Goal: Use online tool/utility: Utilize a website feature to perform a specific function

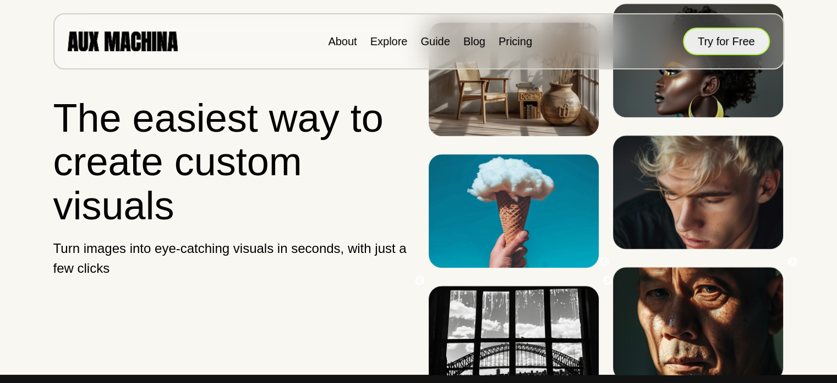
click at [727, 33] on button "Try for Free" at bounding box center [726, 42] width 87 height 28
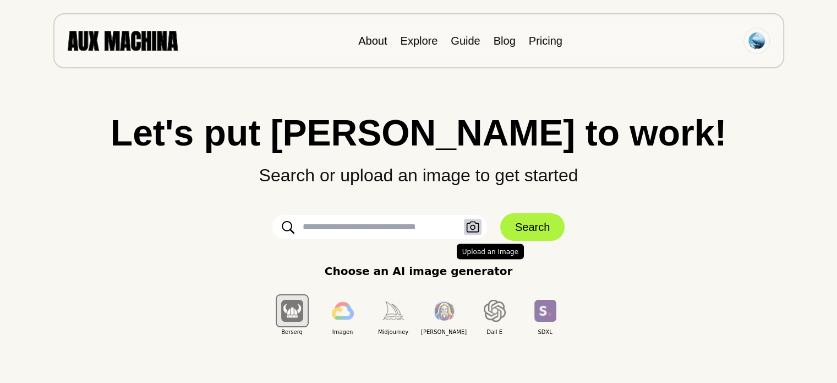
click at [475, 222] on icon "button" at bounding box center [472, 226] width 13 height 11
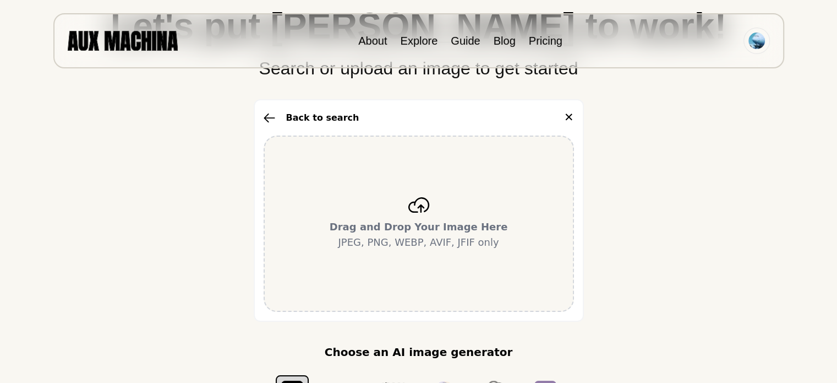
scroll to position [149, 0]
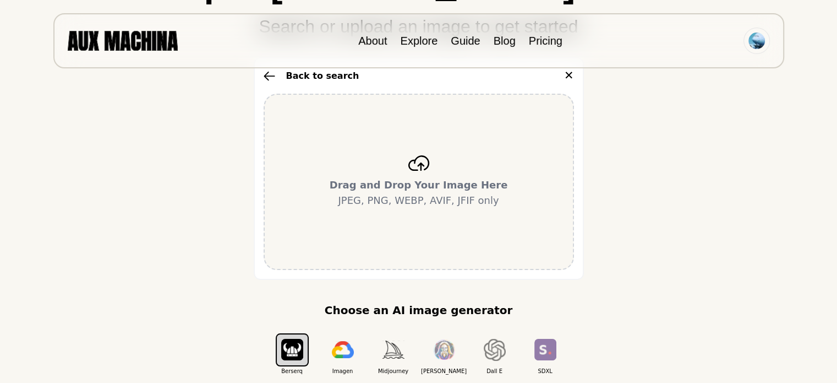
click at [426, 168] on icon at bounding box center [419, 162] width 22 height 15
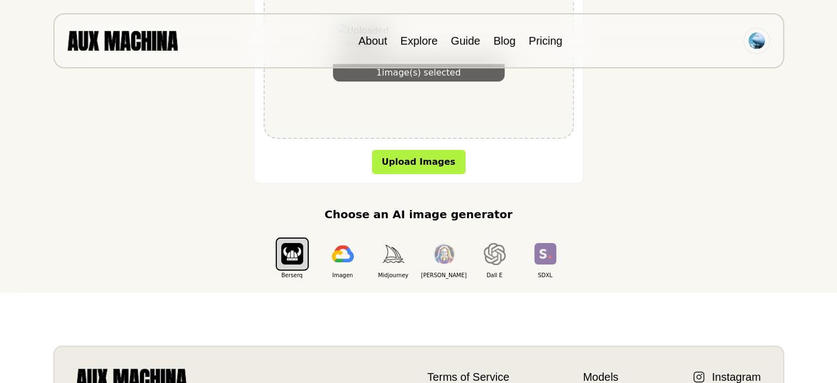
scroll to position [296, 0]
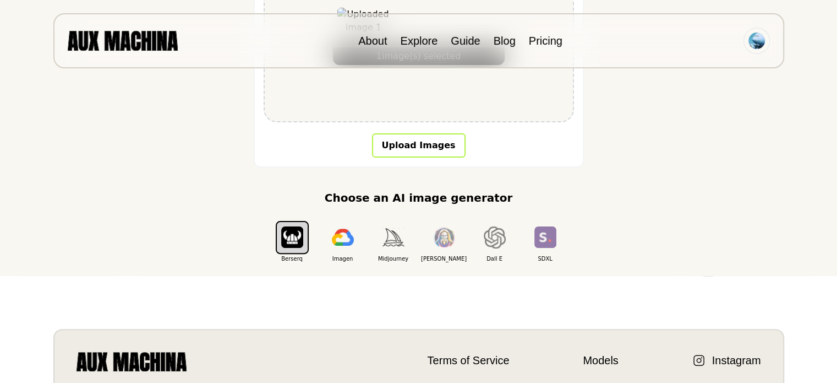
click at [414, 148] on button "Upload Images" at bounding box center [419, 145] width 94 height 24
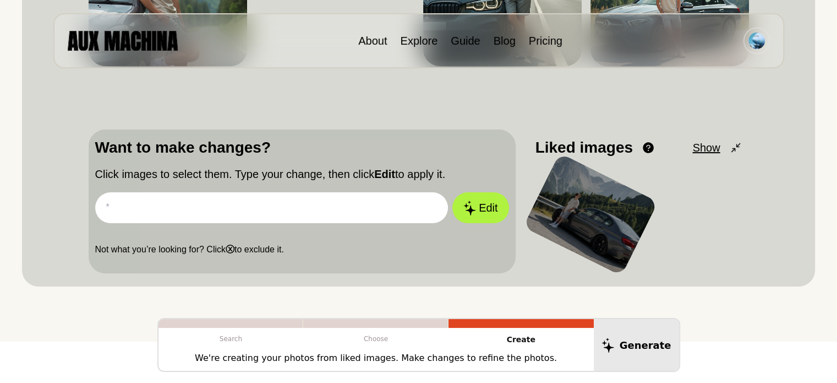
scroll to position [313, 0]
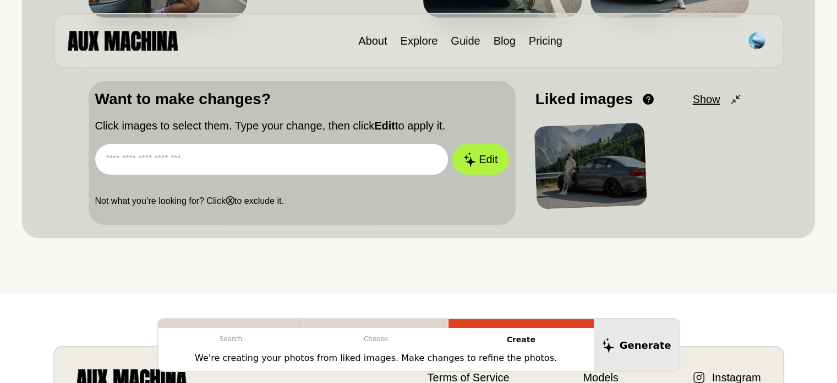
click at [351, 165] on input "text" at bounding box center [271, 159] width 353 height 31
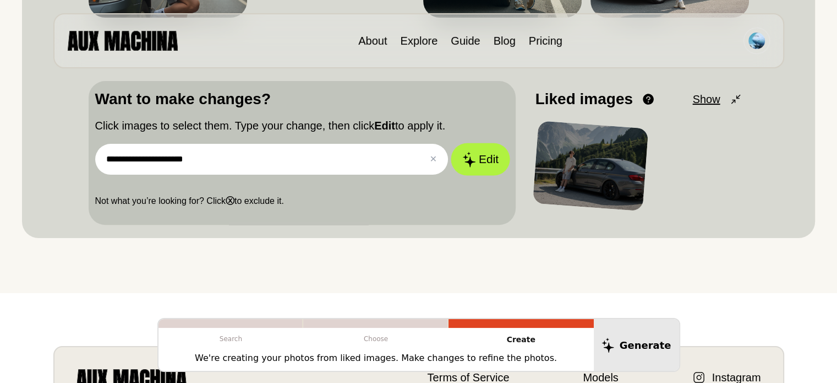
type input "**********"
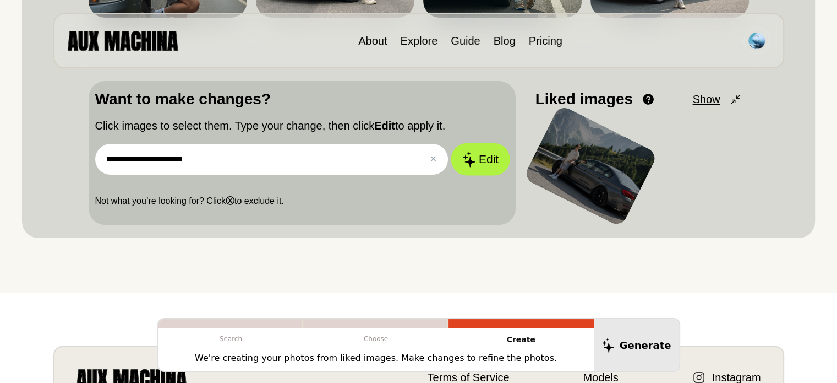
click at [476, 154] on button "Edit" at bounding box center [480, 159] width 59 height 32
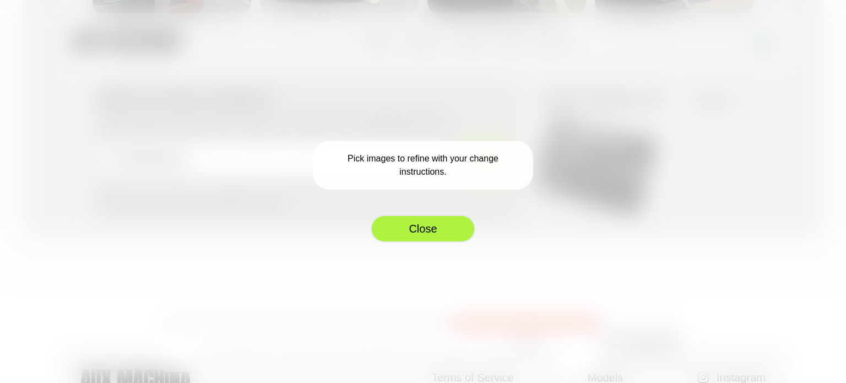
click at [427, 221] on button "Close" at bounding box center [423, 229] width 105 height 28
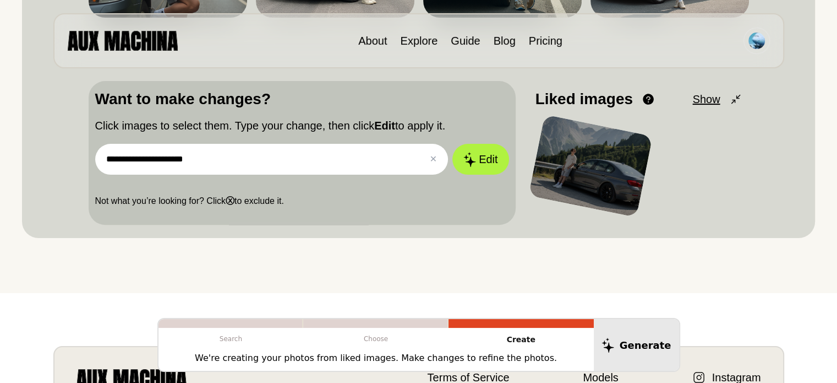
click at [597, 158] on div at bounding box center [591, 166] width 124 height 103
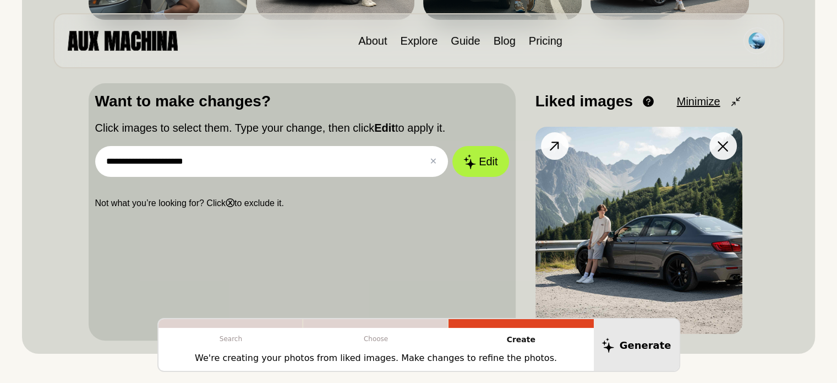
scroll to position [309, 0]
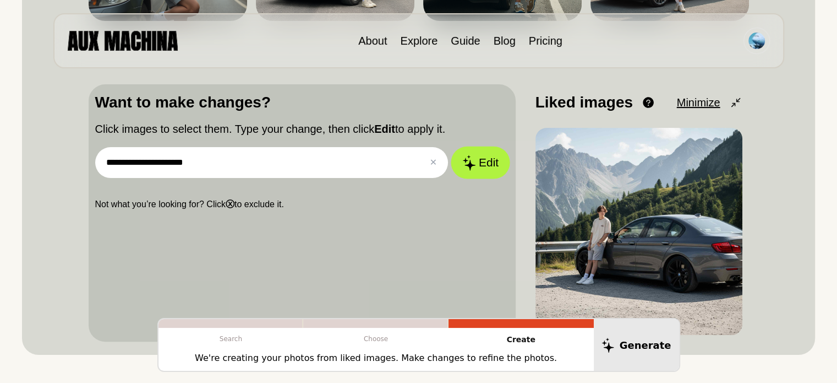
click at [478, 166] on button "Edit" at bounding box center [480, 162] width 59 height 32
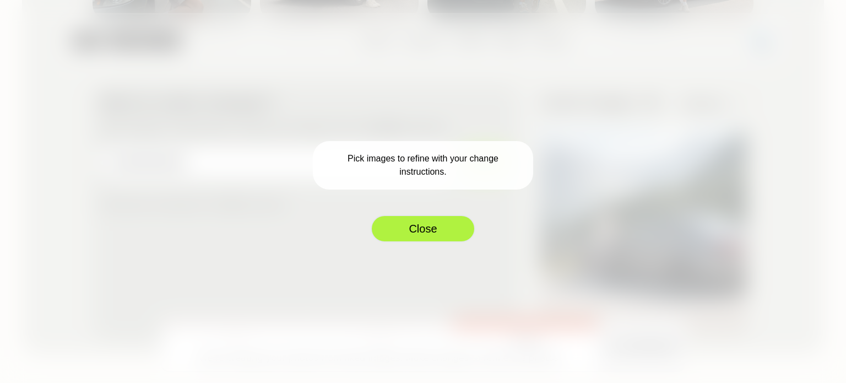
click at [429, 226] on button "Close" at bounding box center [423, 229] width 105 height 28
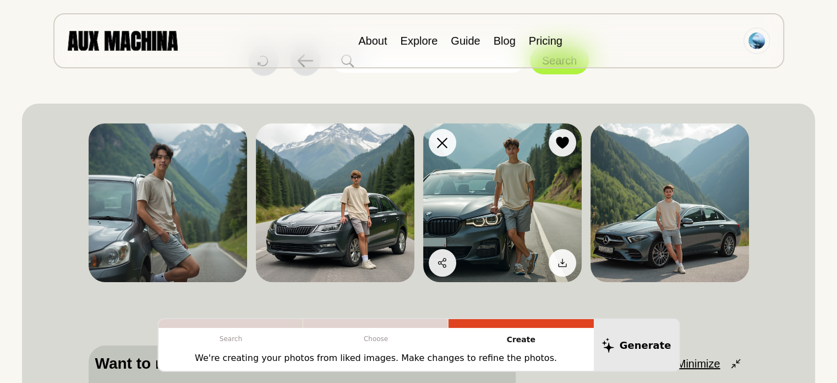
scroll to position [0, 0]
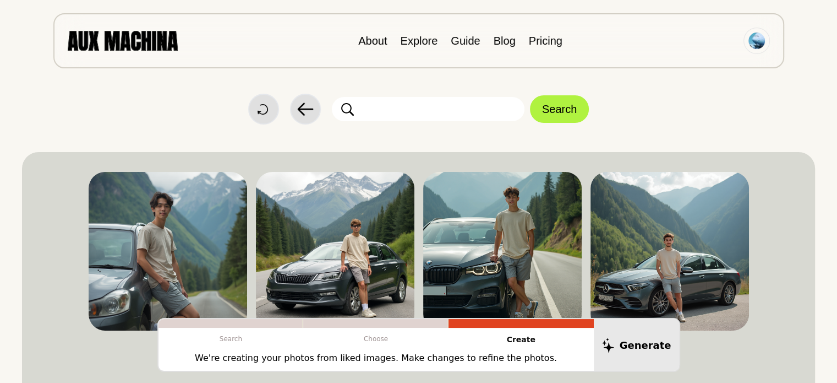
click at [386, 107] on input "text" at bounding box center [428, 109] width 193 height 24
click at [342, 140] on div "**********" at bounding box center [418, 359] width 793 height 719
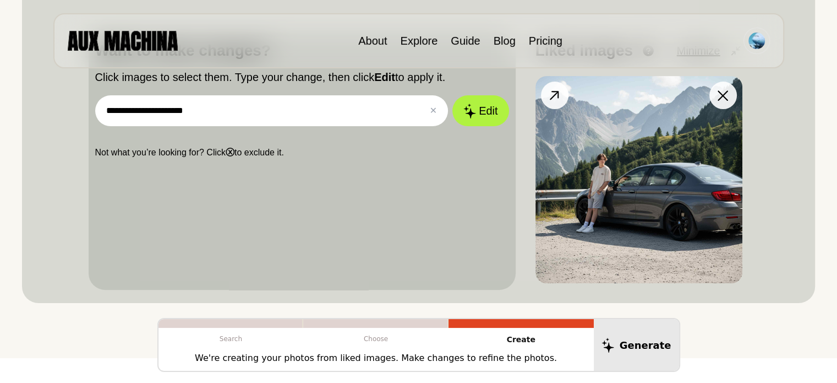
scroll to position [361, 0]
click at [553, 101] on icon at bounding box center [555, 96] width 16 height 16
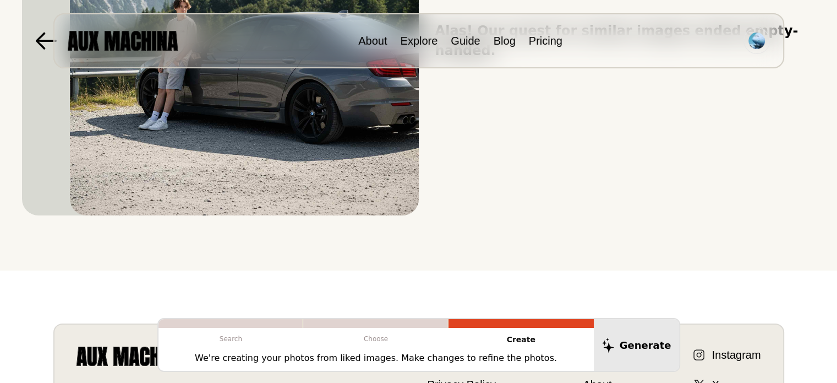
scroll to position [285, 0]
click at [315, 362] on p "We're creating your photos from liked images. Make changes to refine the photos." at bounding box center [376, 357] width 362 height 13
click at [325, 359] on p "We're creating your photos from liked images. Make changes to refine the photos." at bounding box center [376, 357] width 362 height 13
click at [509, 360] on p "We're creating your photos from liked images. Make changes to refine the photos." at bounding box center [376, 357] width 362 height 13
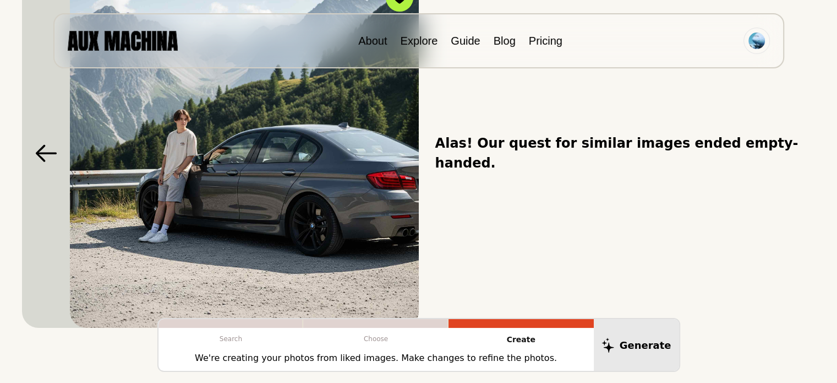
scroll to position [174, 0]
click at [308, 176] on img at bounding box center [244, 152] width 349 height 349
click at [53, 152] on icon at bounding box center [45, 152] width 21 height 17
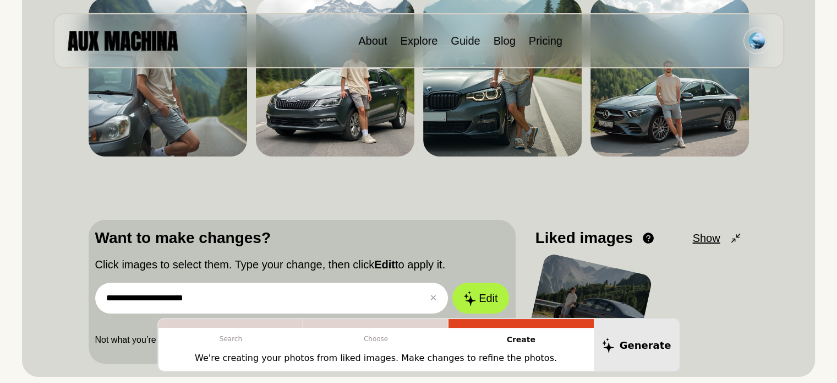
click at [602, 268] on div at bounding box center [591, 304] width 126 height 105
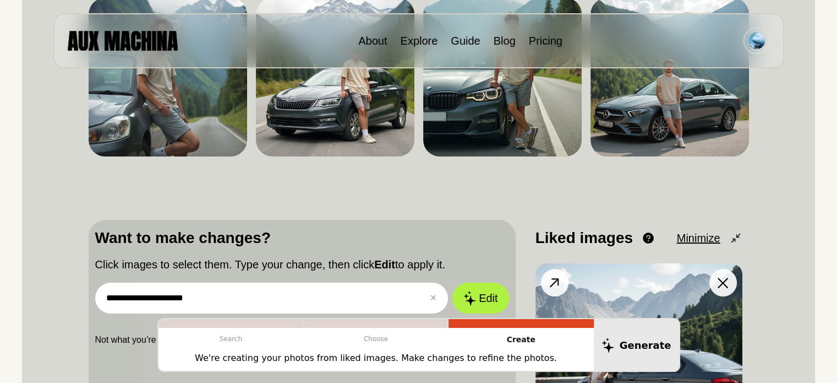
click at [562, 276] on icon at bounding box center [555, 283] width 16 height 16
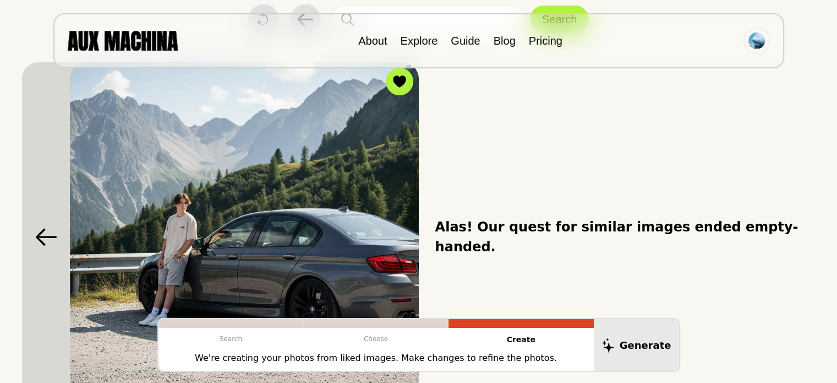
scroll to position [94, 0]
